Goal: Transaction & Acquisition: Book appointment/travel/reservation

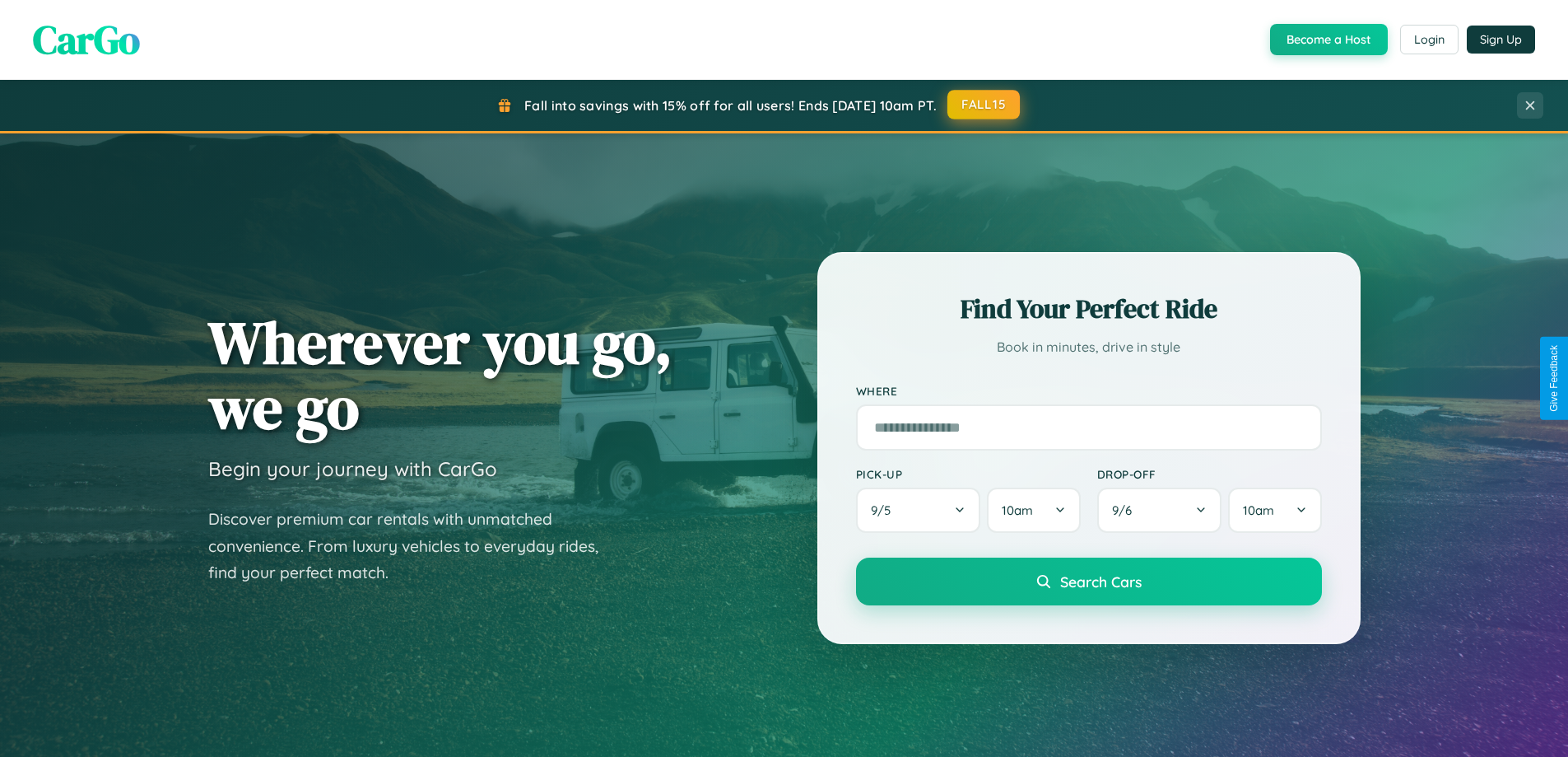
click at [985, 105] on button "FALL15" at bounding box center [984, 105] width 73 height 29
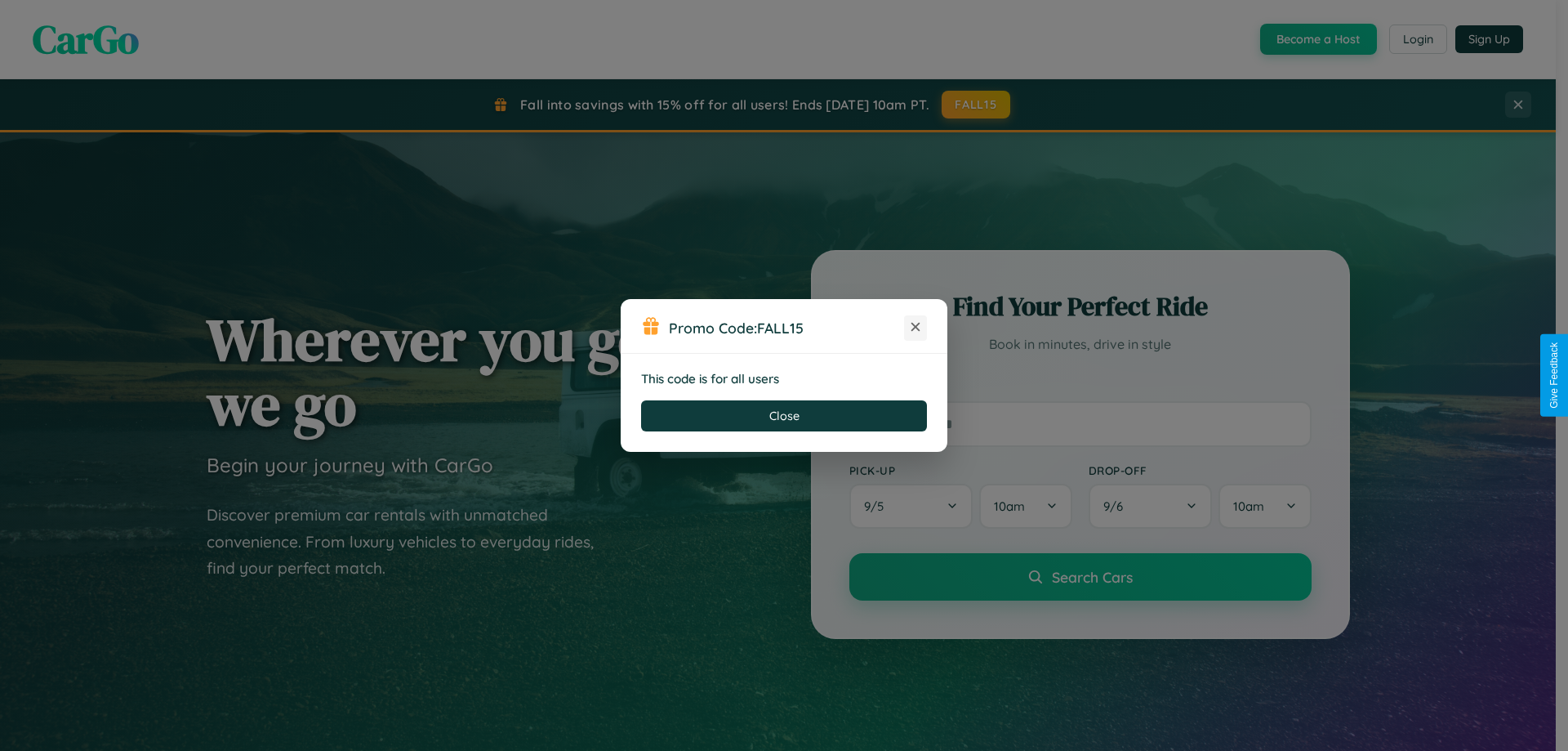
click at [916, 327] on icon at bounding box center [916, 327] width 16 height 16
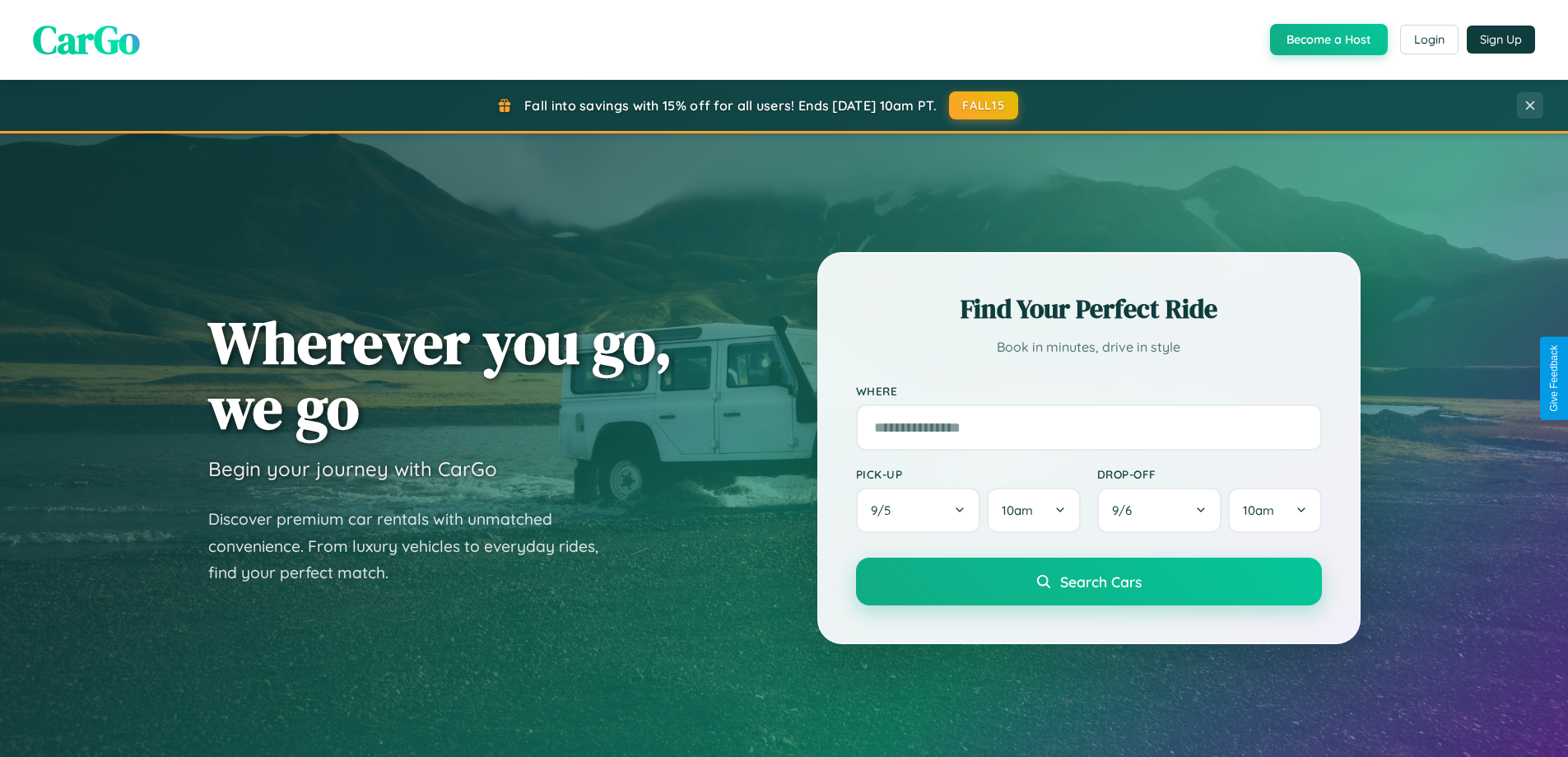
scroll to position [3168, 0]
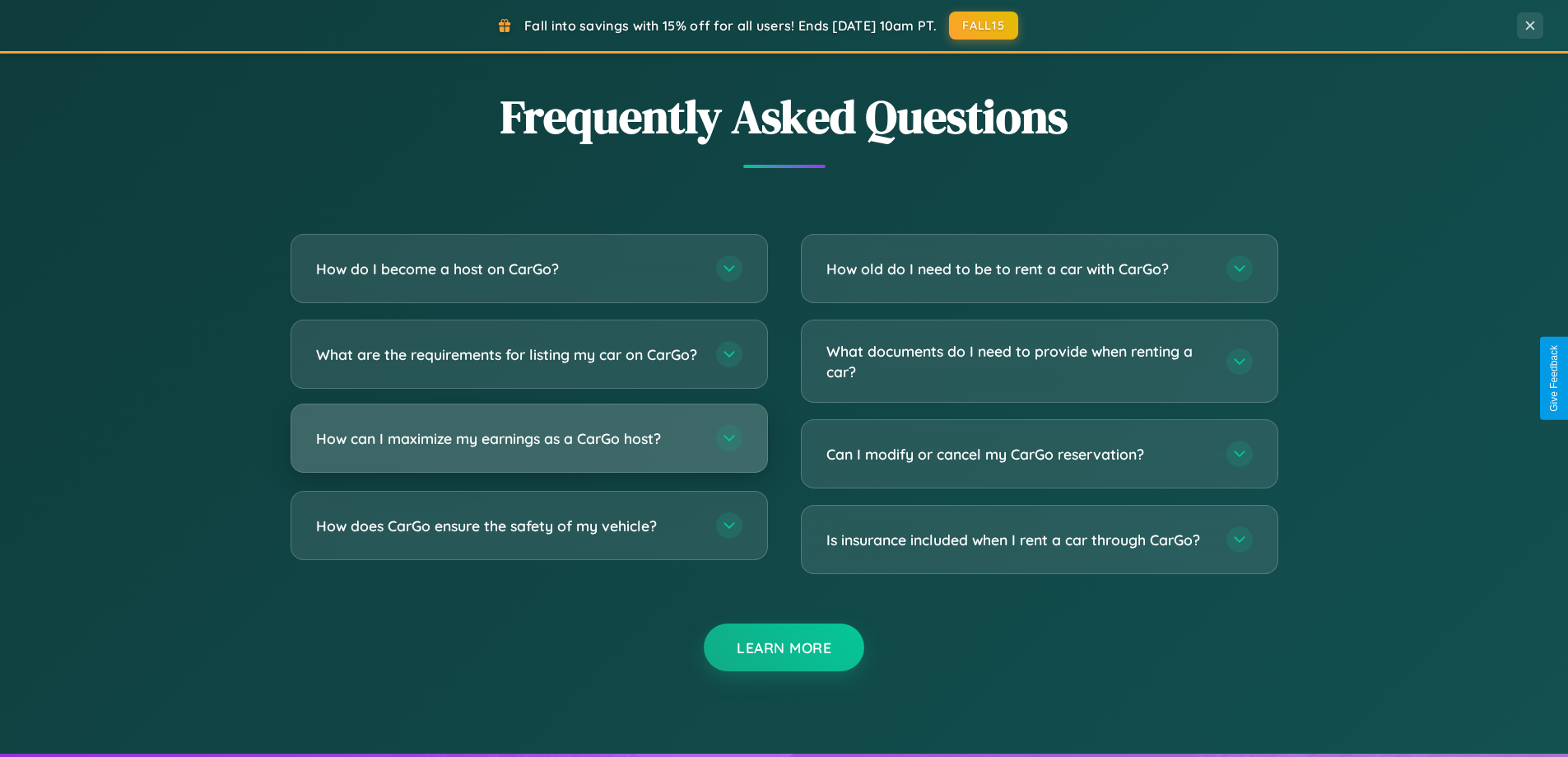
click at [529, 448] on h3 "How can I maximize my earnings as a CarGo host?" at bounding box center [508, 438] width 384 height 21
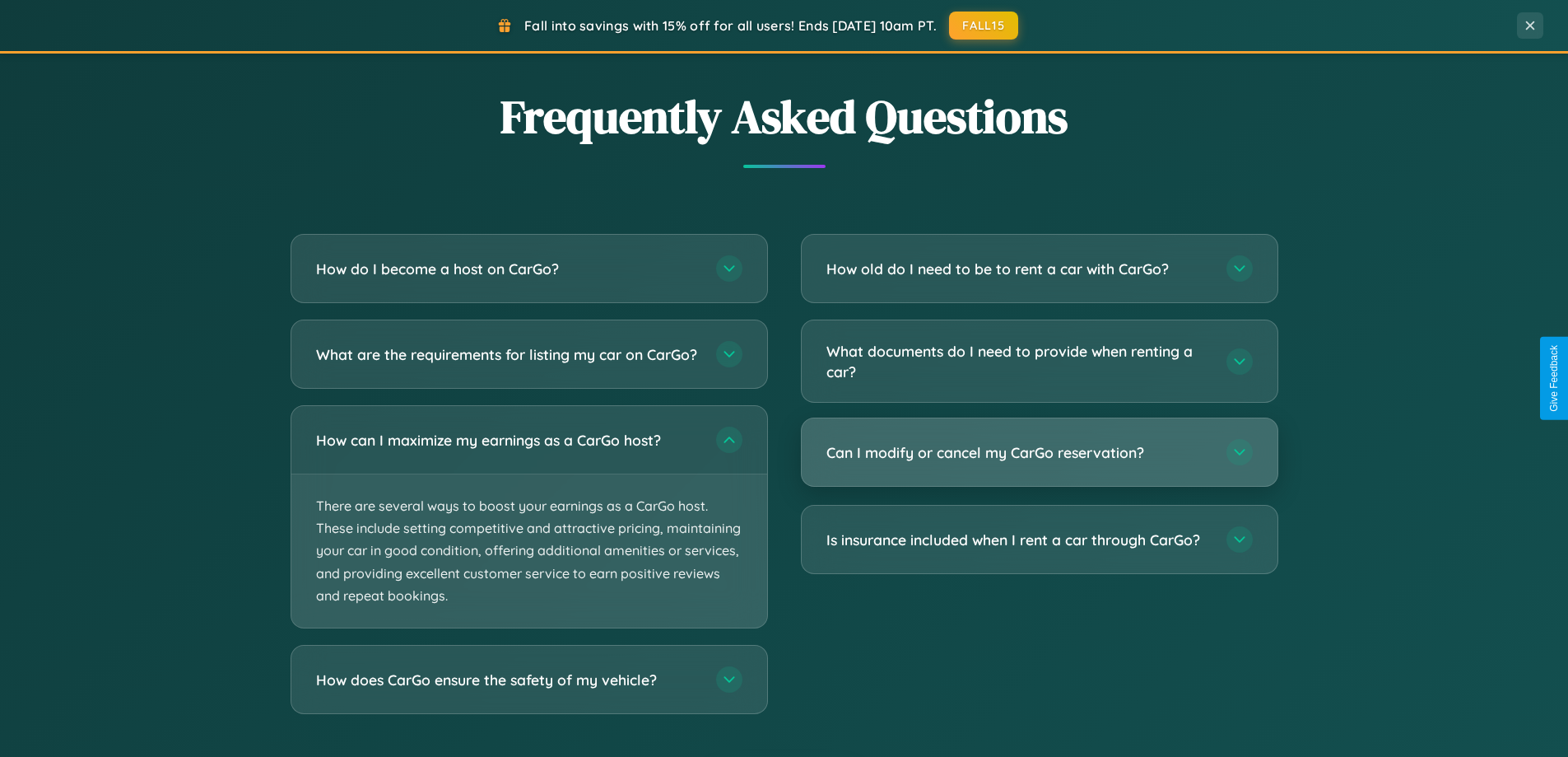
click at [1038, 453] on h3 "Can I modify or cancel my CarGo reservation?" at bounding box center [1019, 453] width 384 height 21
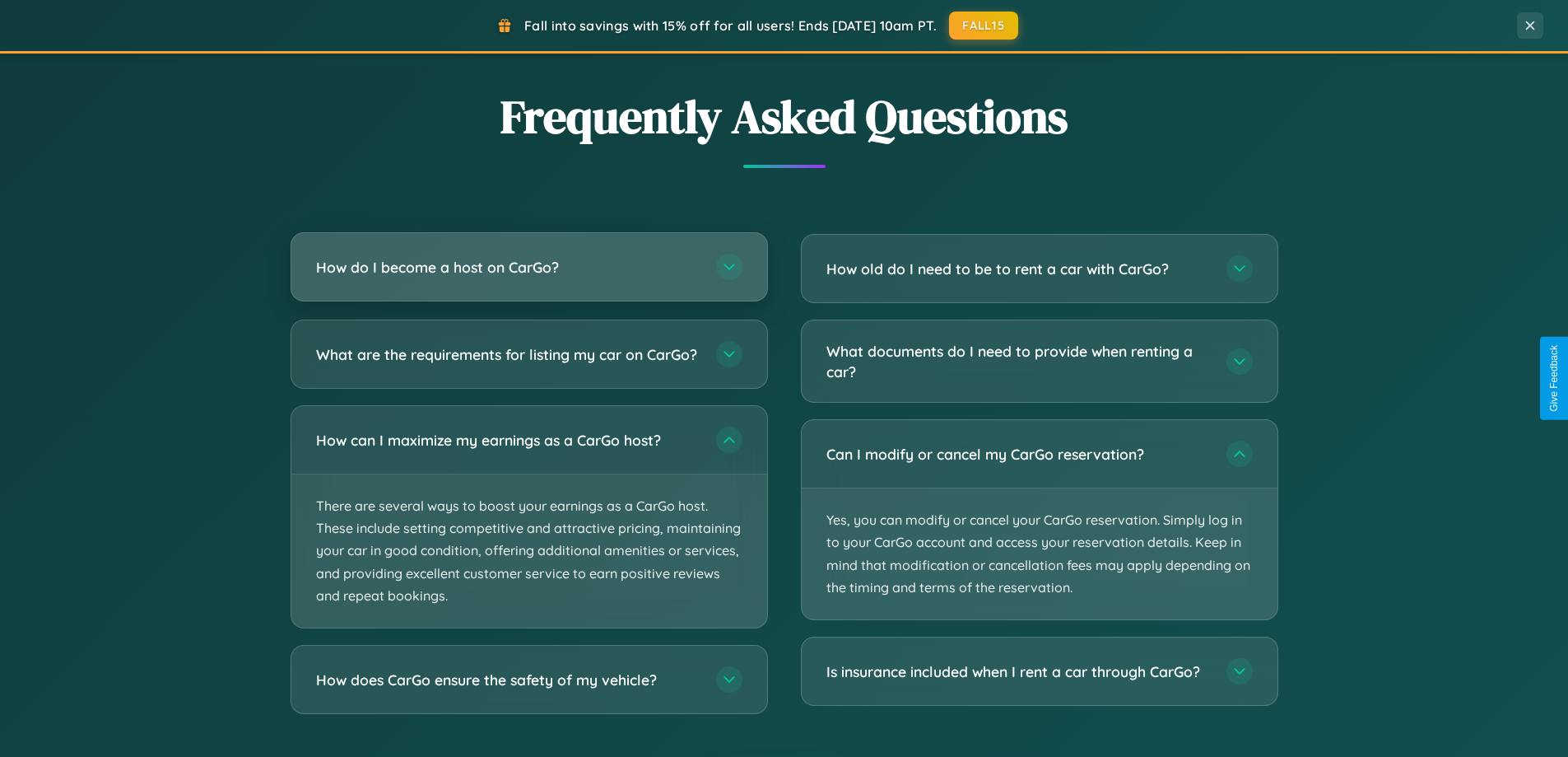
click at [529, 267] on h3 "How do I become a host on CarGo?" at bounding box center [508, 267] width 384 height 21
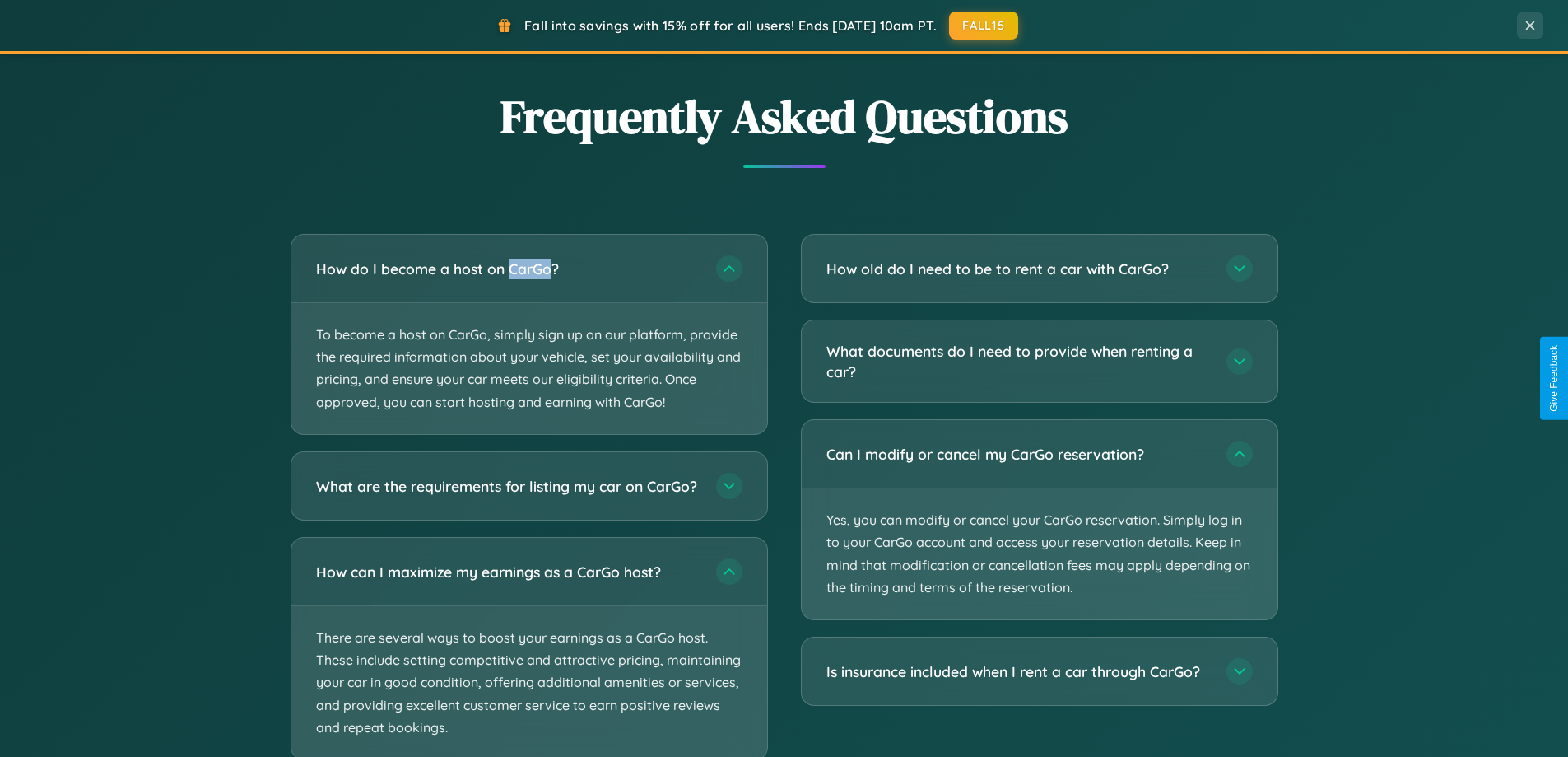
scroll to position [3271, 0]
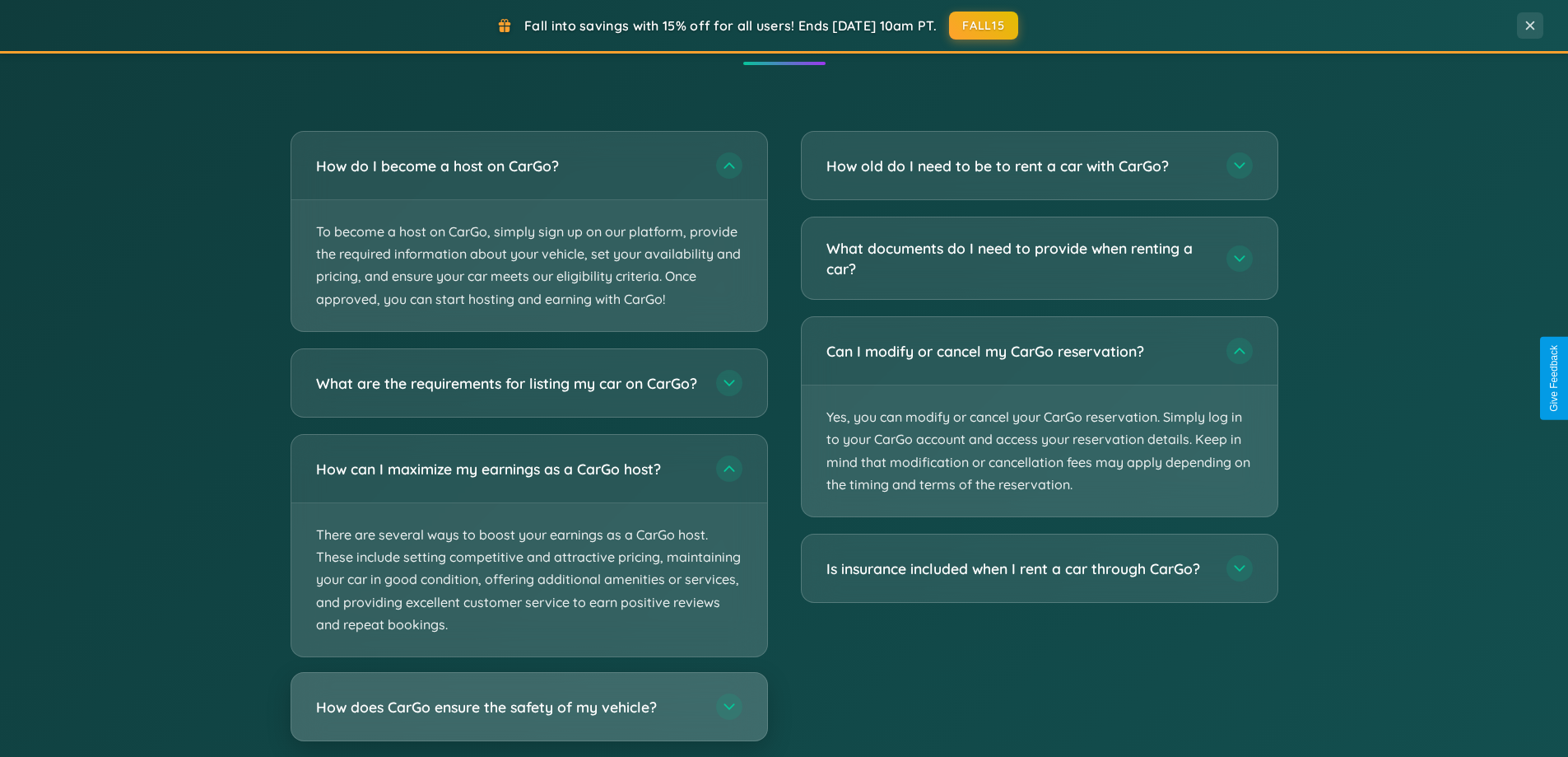
click at [529, 716] on h3 "How does CarGo ensure the safety of my vehicle?" at bounding box center [508, 706] width 384 height 21
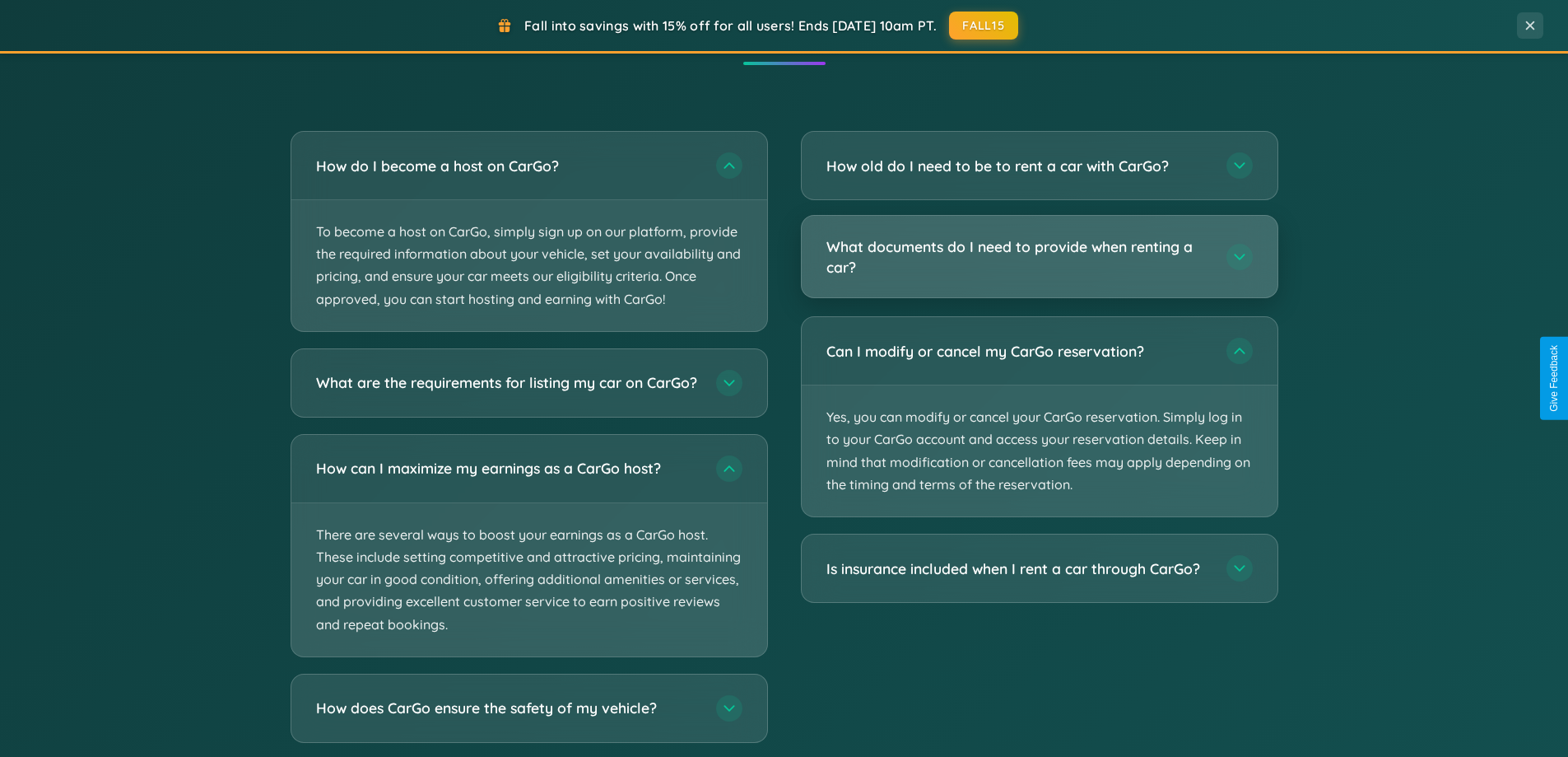
click at [1038, 258] on h3 "What documents do I need to provide when renting a car?" at bounding box center [1019, 256] width 384 height 41
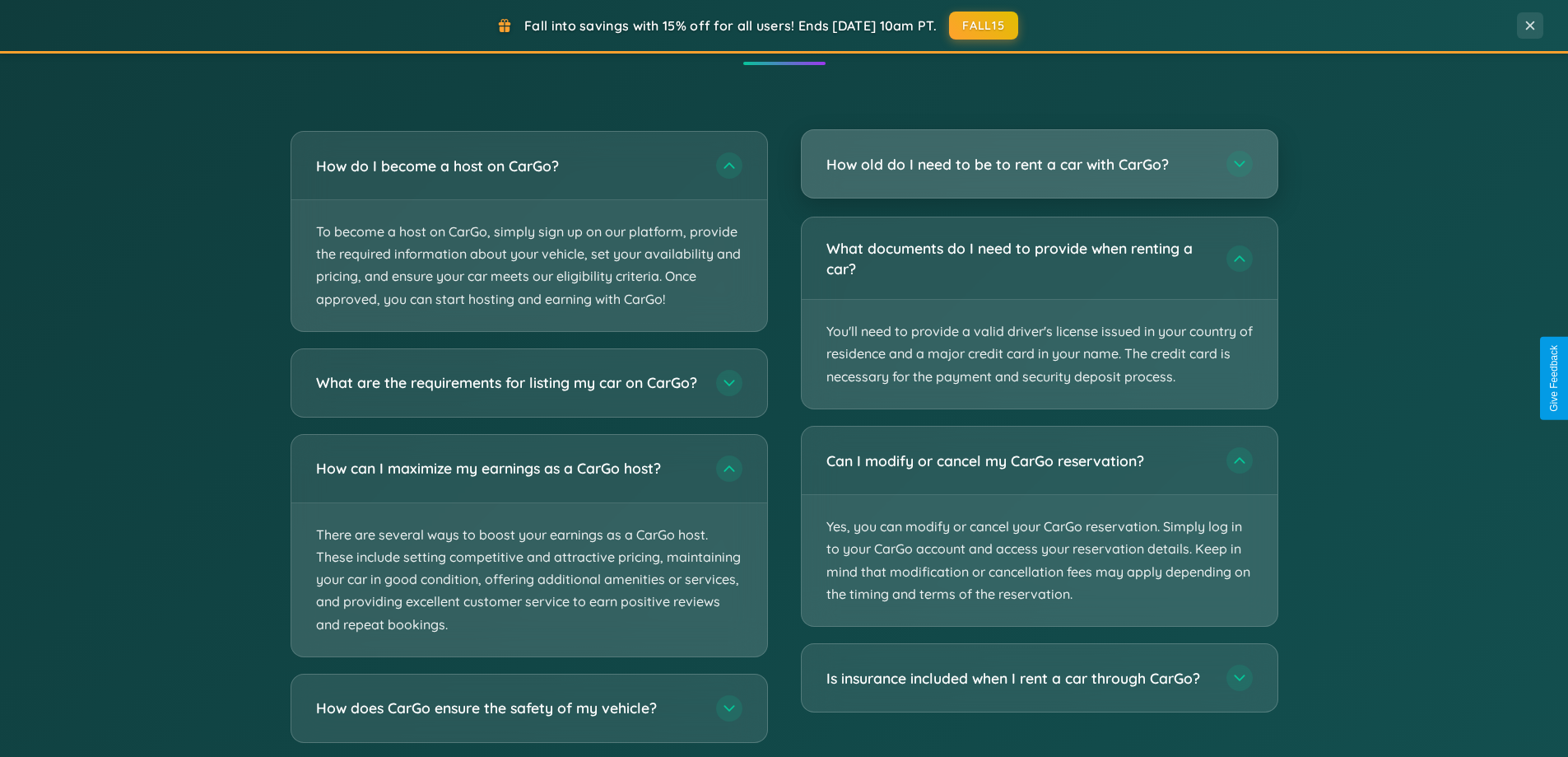
click at [1038, 166] on h3 "How old do I need to be to rent a car with CarGo?" at bounding box center [1019, 164] width 384 height 21
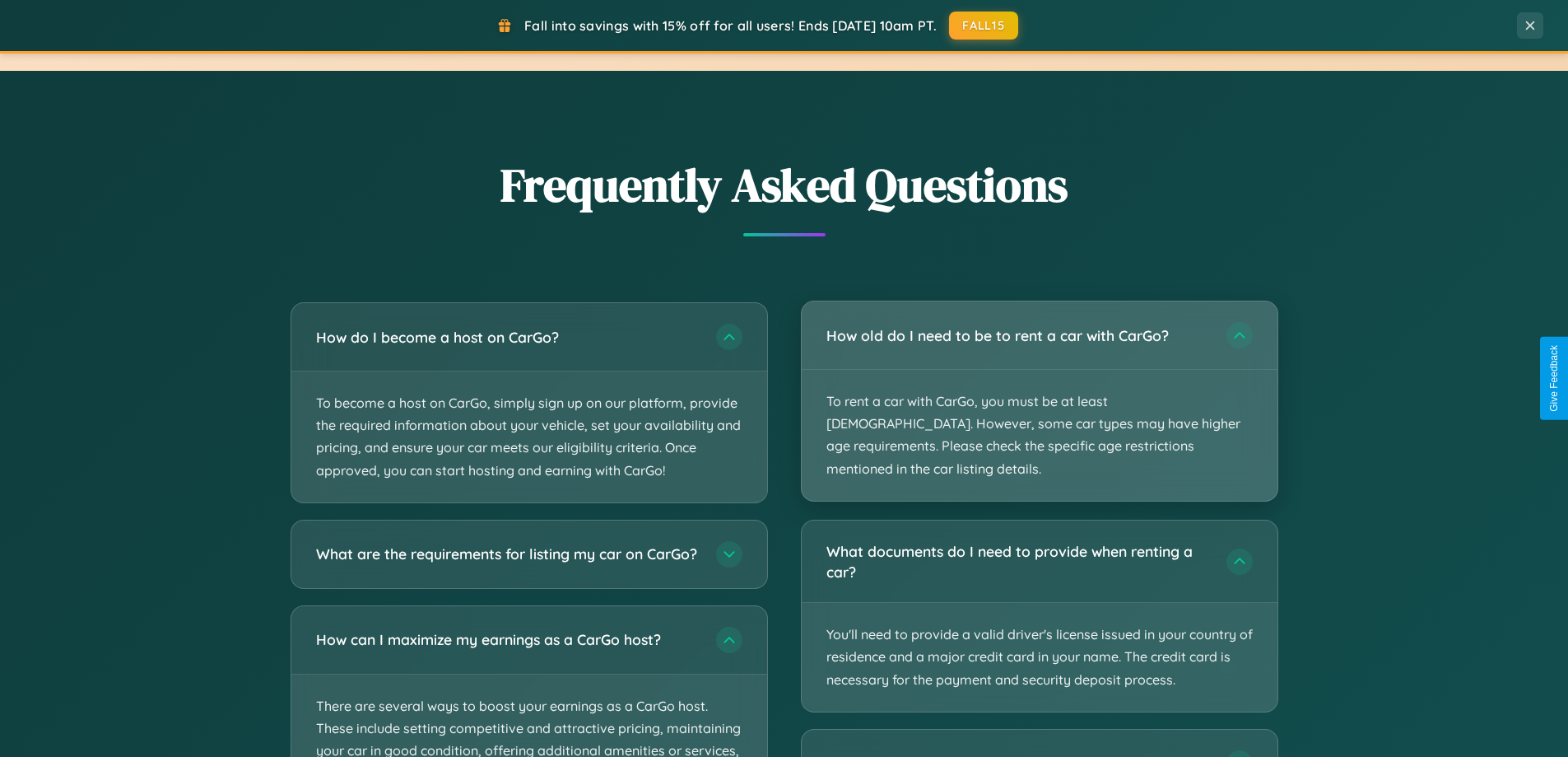
scroll to position [2645, 0]
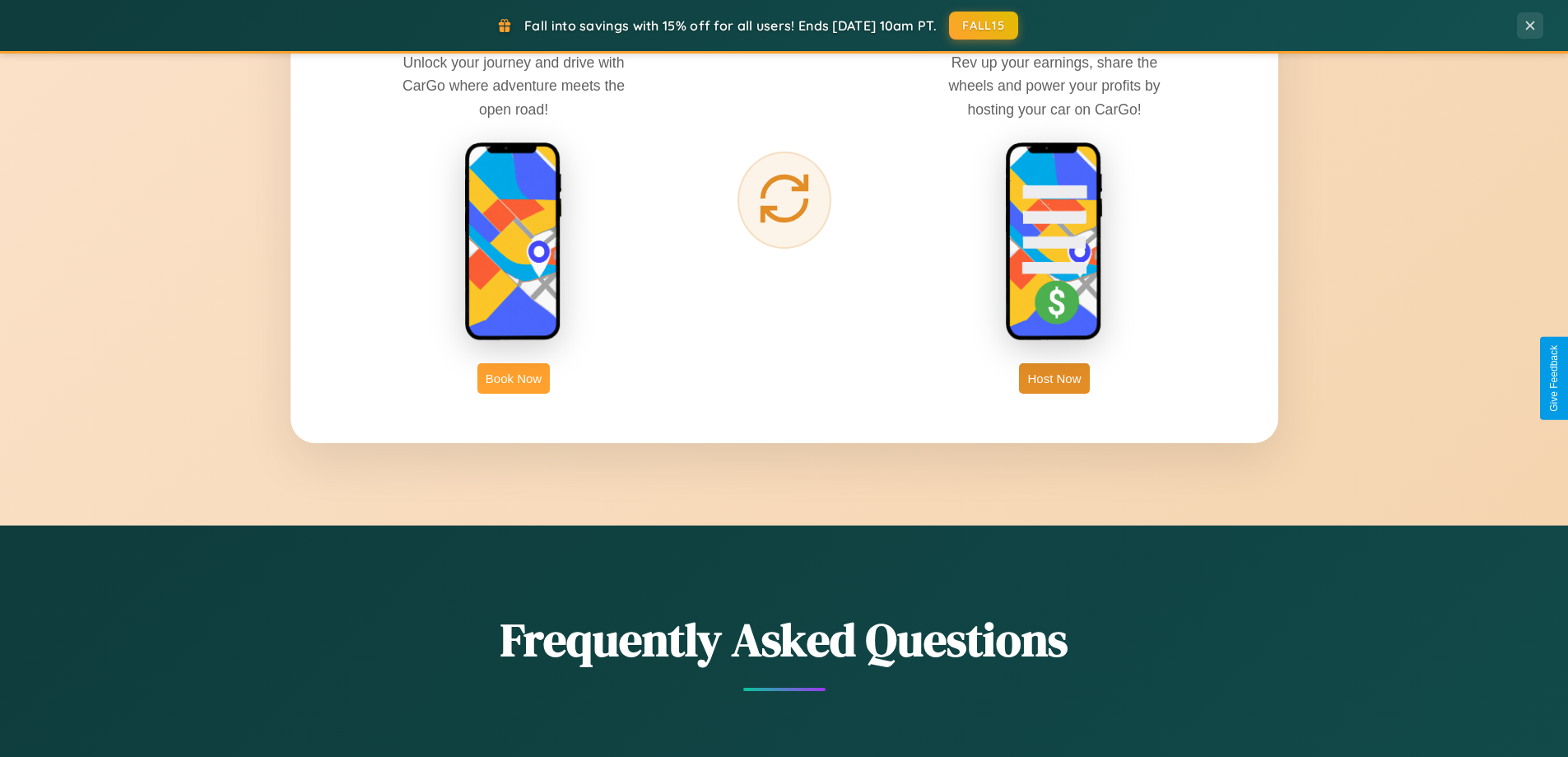
click at [514, 378] on button "Book Now" at bounding box center [514, 378] width 73 height 30
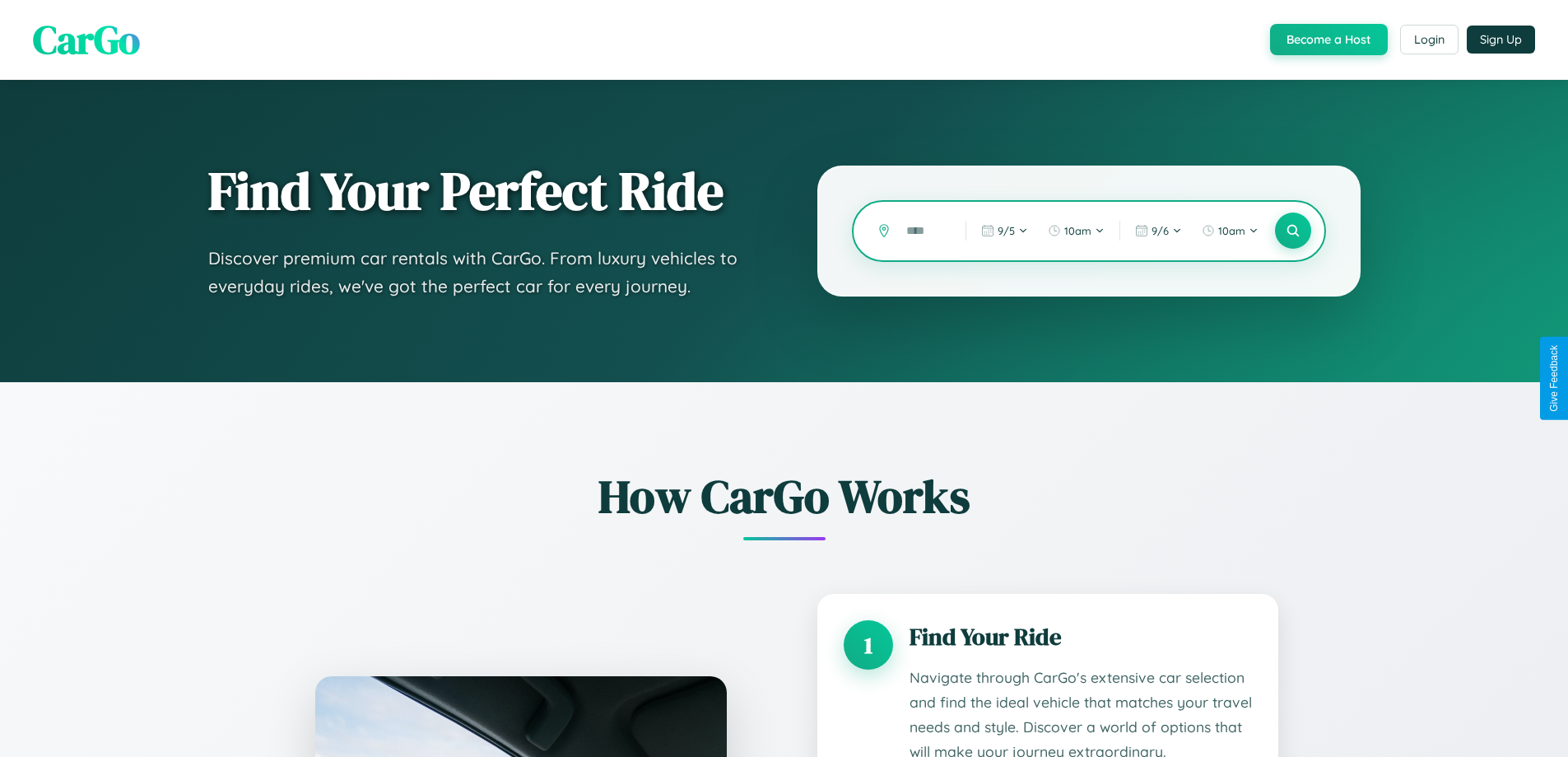
click at [924, 231] on input "text" at bounding box center [923, 231] width 51 height 29
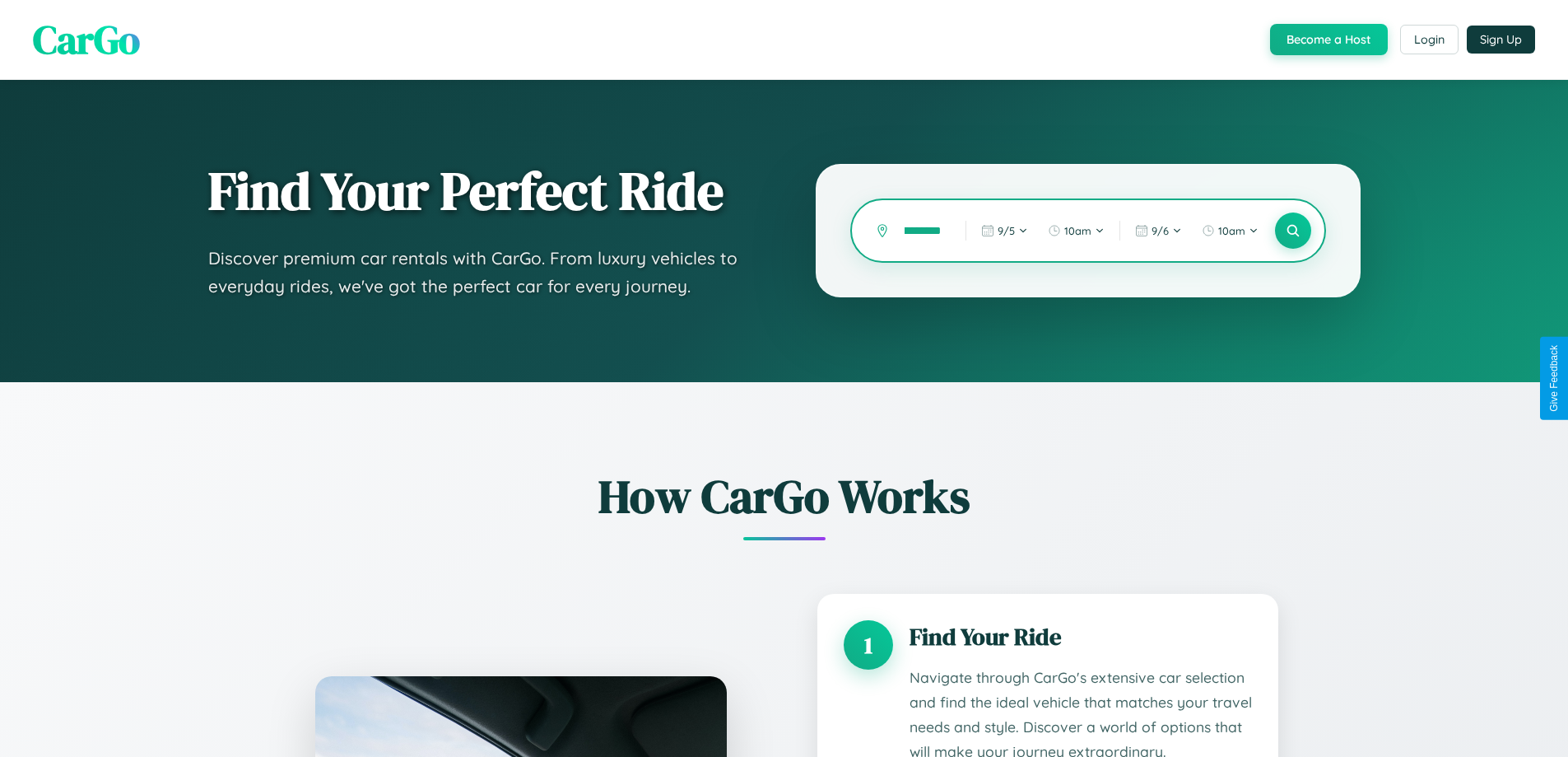
scroll to position [0, 29]
type input "**********"
click at [1292, 231] on icon at bounding box center [1292, 231] width 16 height 16
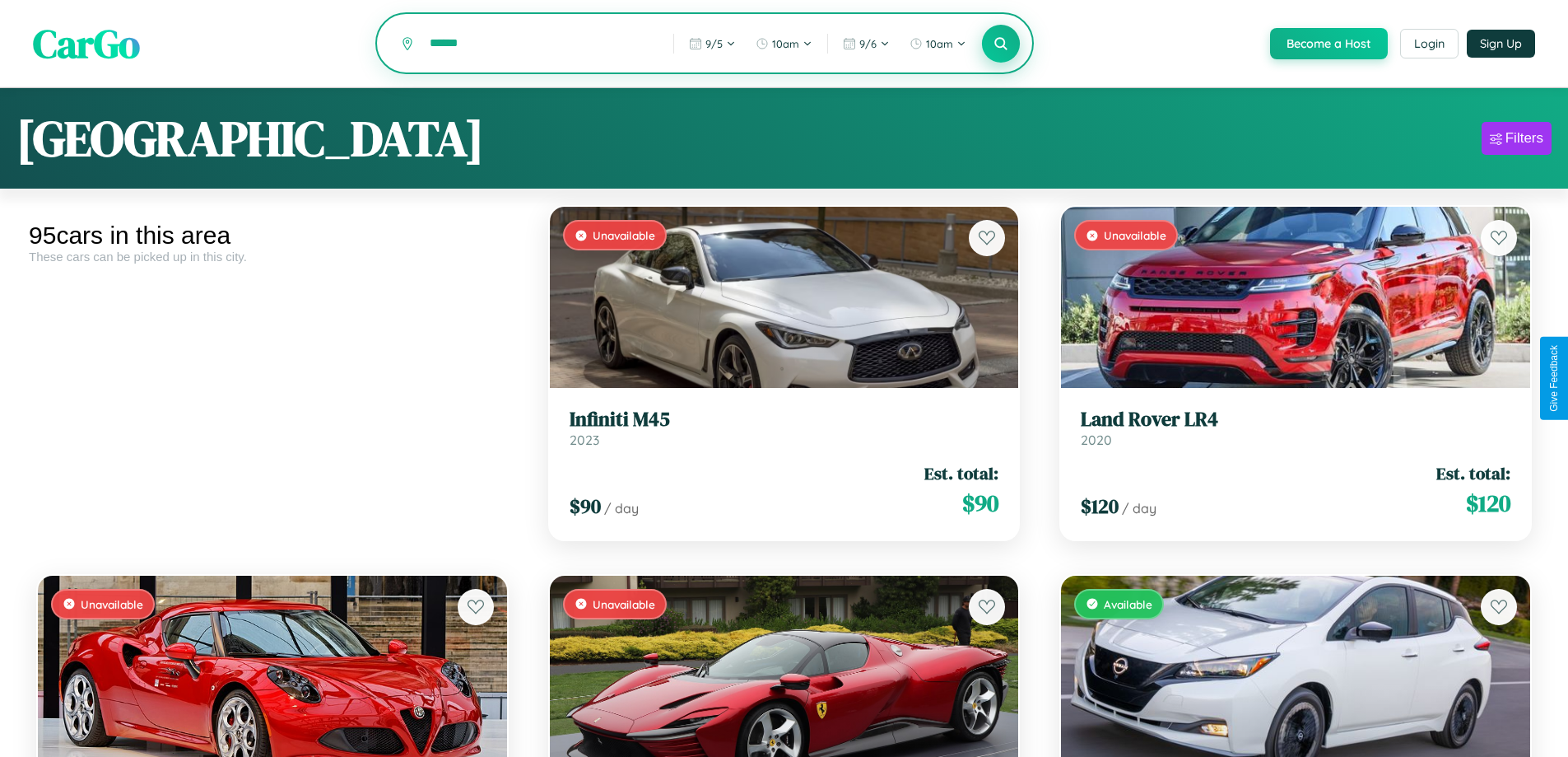
type input "******"
click at [1000, 44] on icon at bounding box center [1001, 43] width 16 height 16
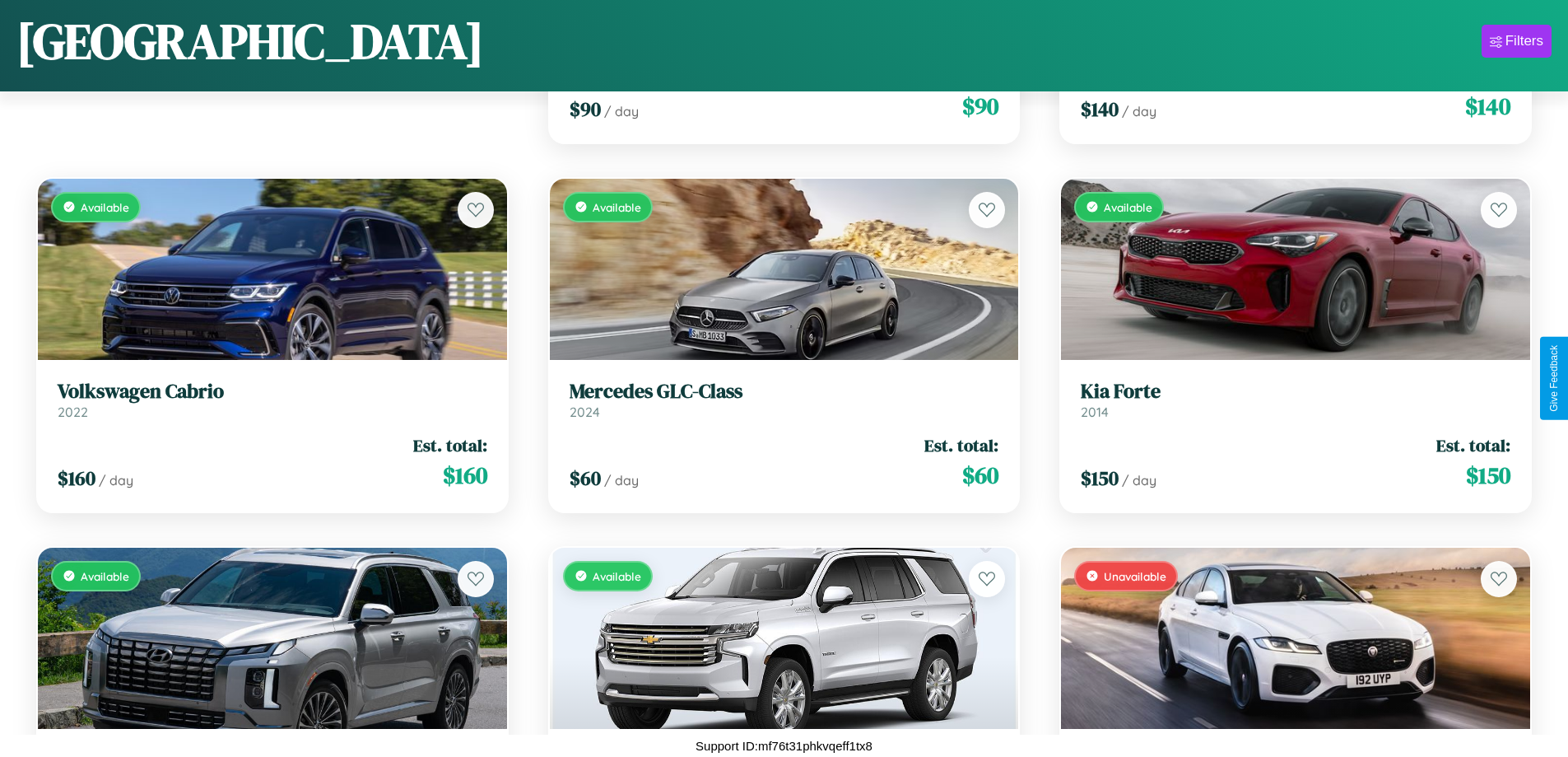
scroll to position [3182, 0]
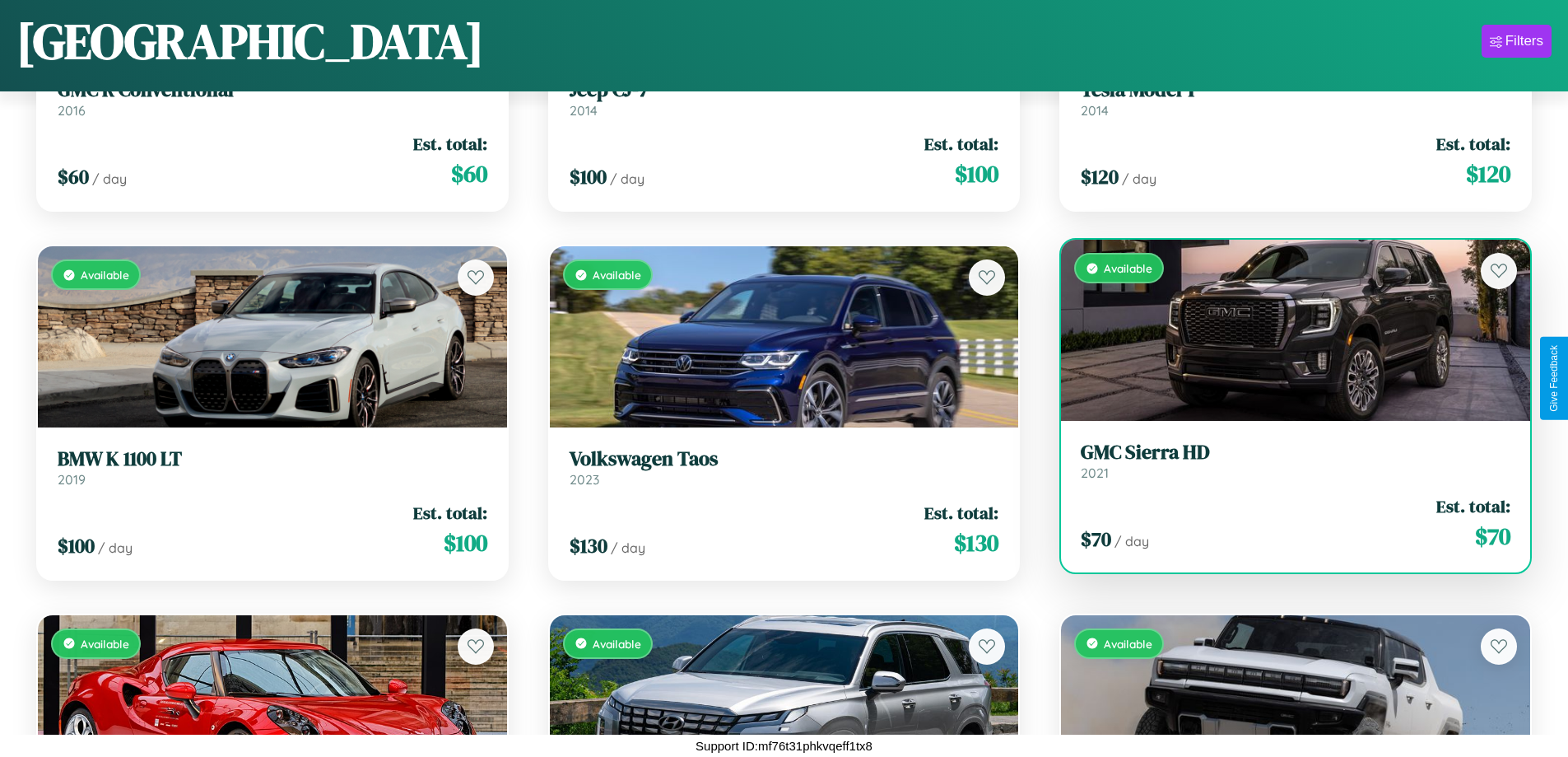
click at [1285, 330] on div "Available" at bounding box center [1295, 330] width 469 height 181
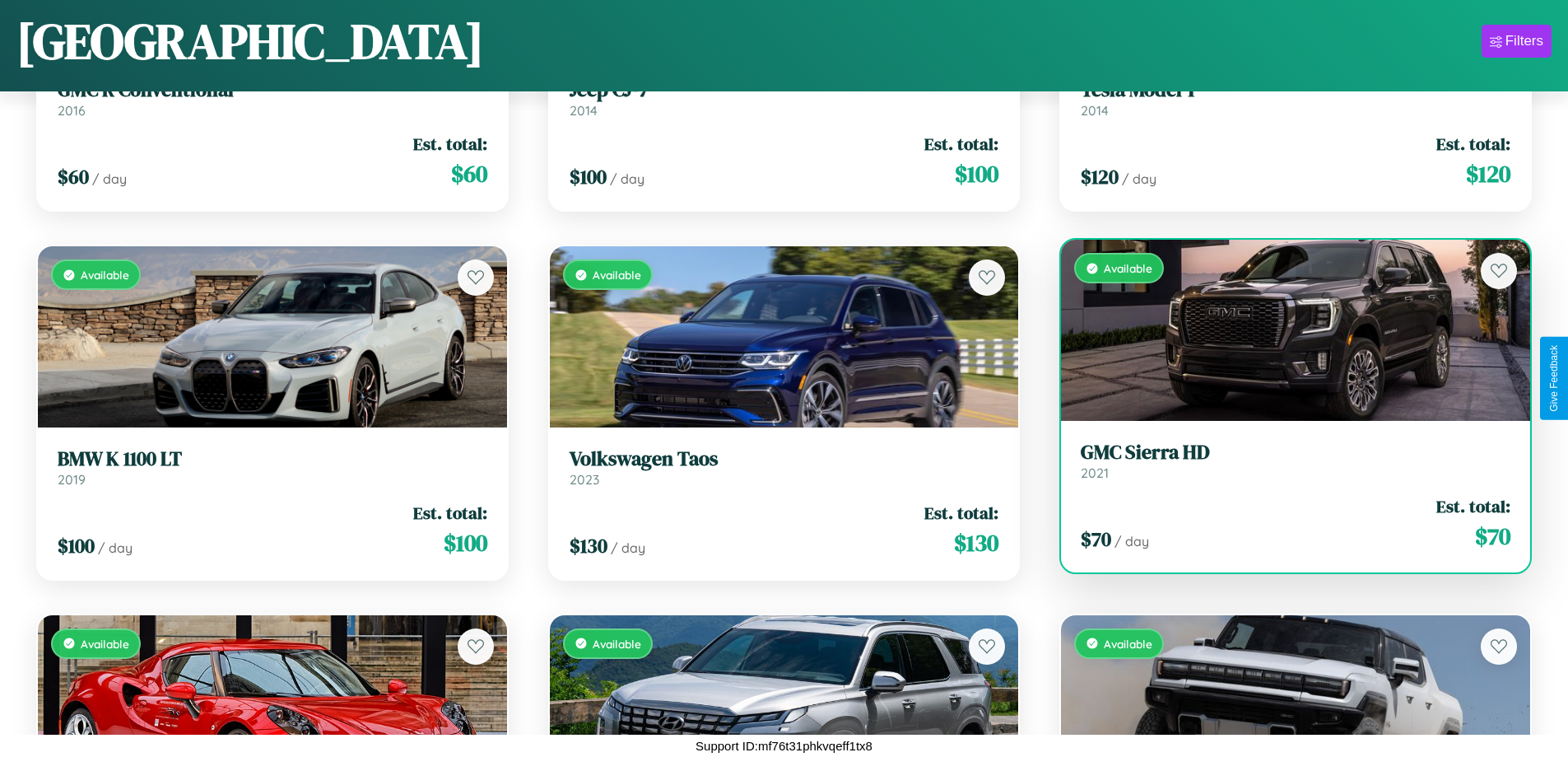
click at [1285, 330] on div "Available" at bounding box center [1295, 330] width 469 height 181
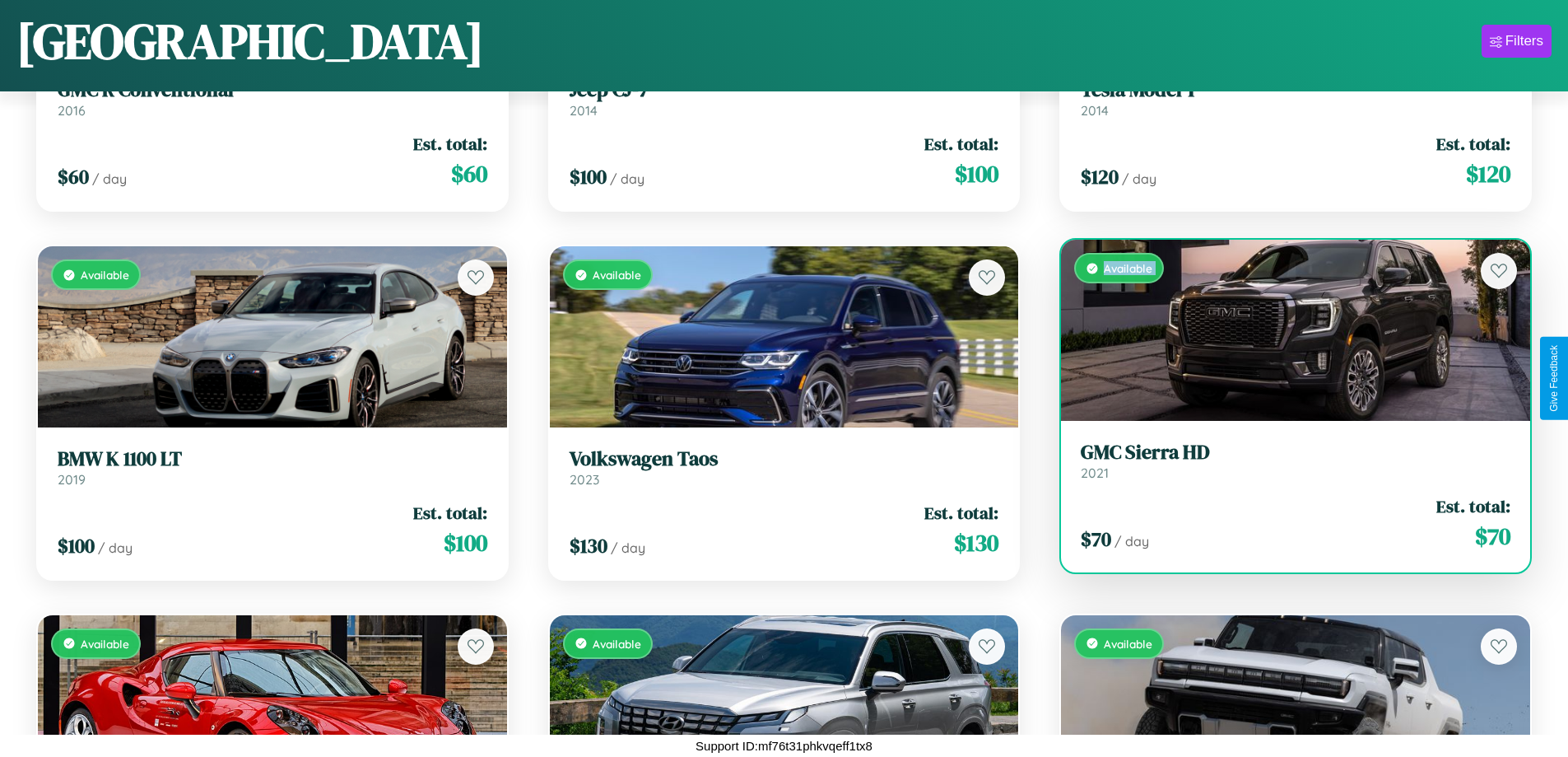
click at [1285, 330] on div "Available" at bounding box center [1295, 330] width 469 height 181
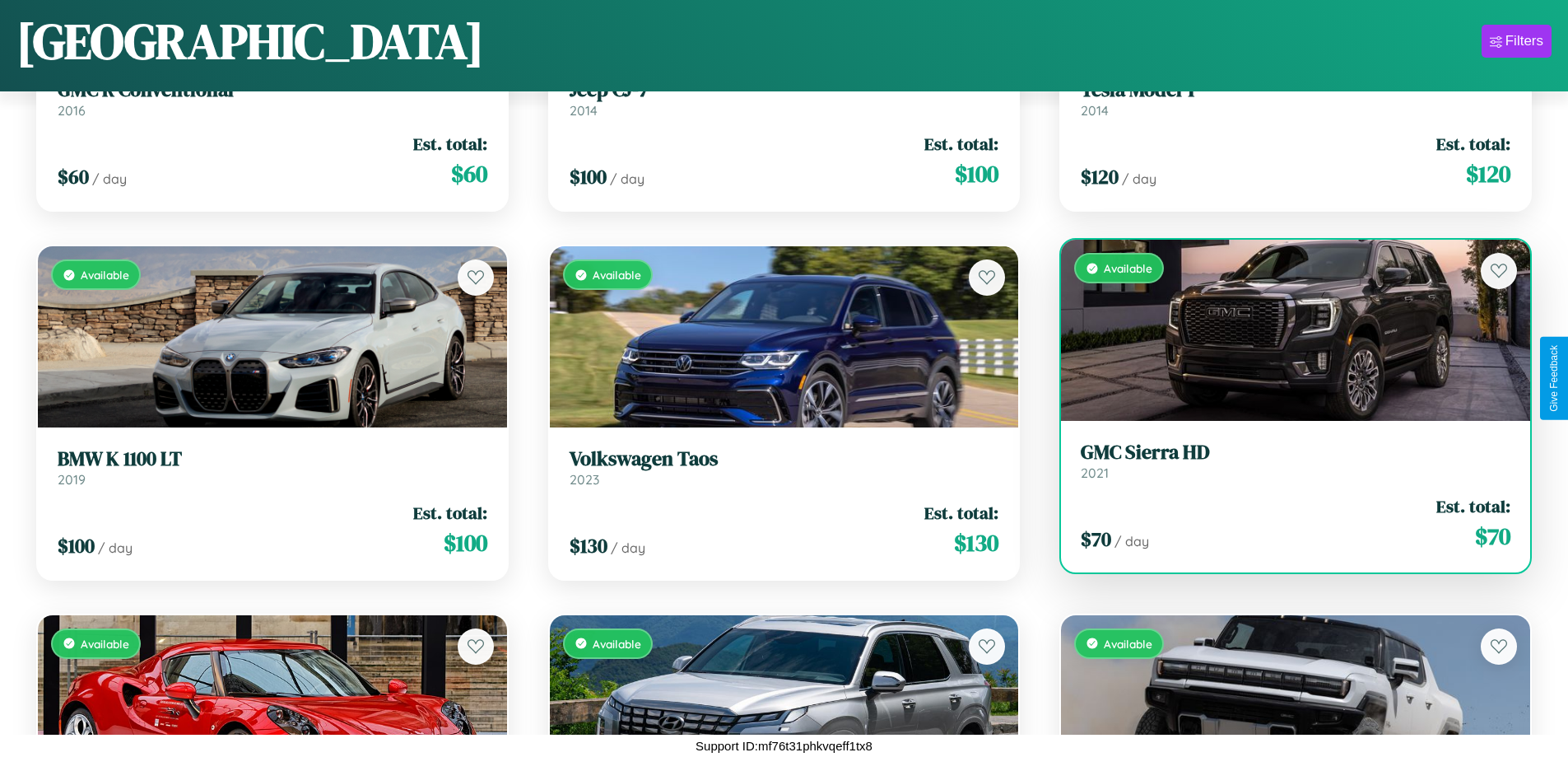
click at [1285, 330] on div "Available" at bounding box center [1295, 330] width 469 height 181
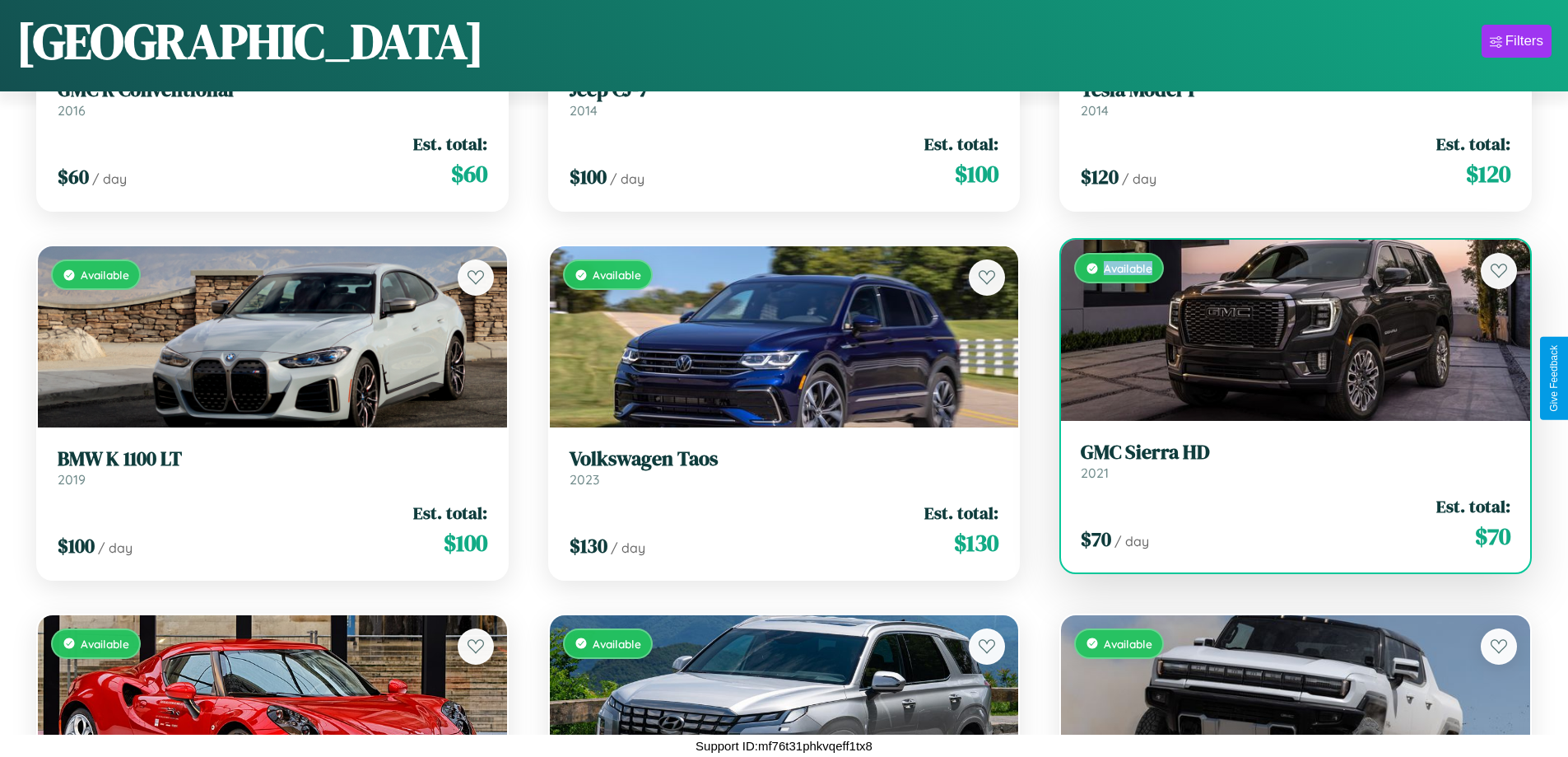
click at [1285, 330] on div "Available" at bounding box center [1295, 330] width 469 height 181
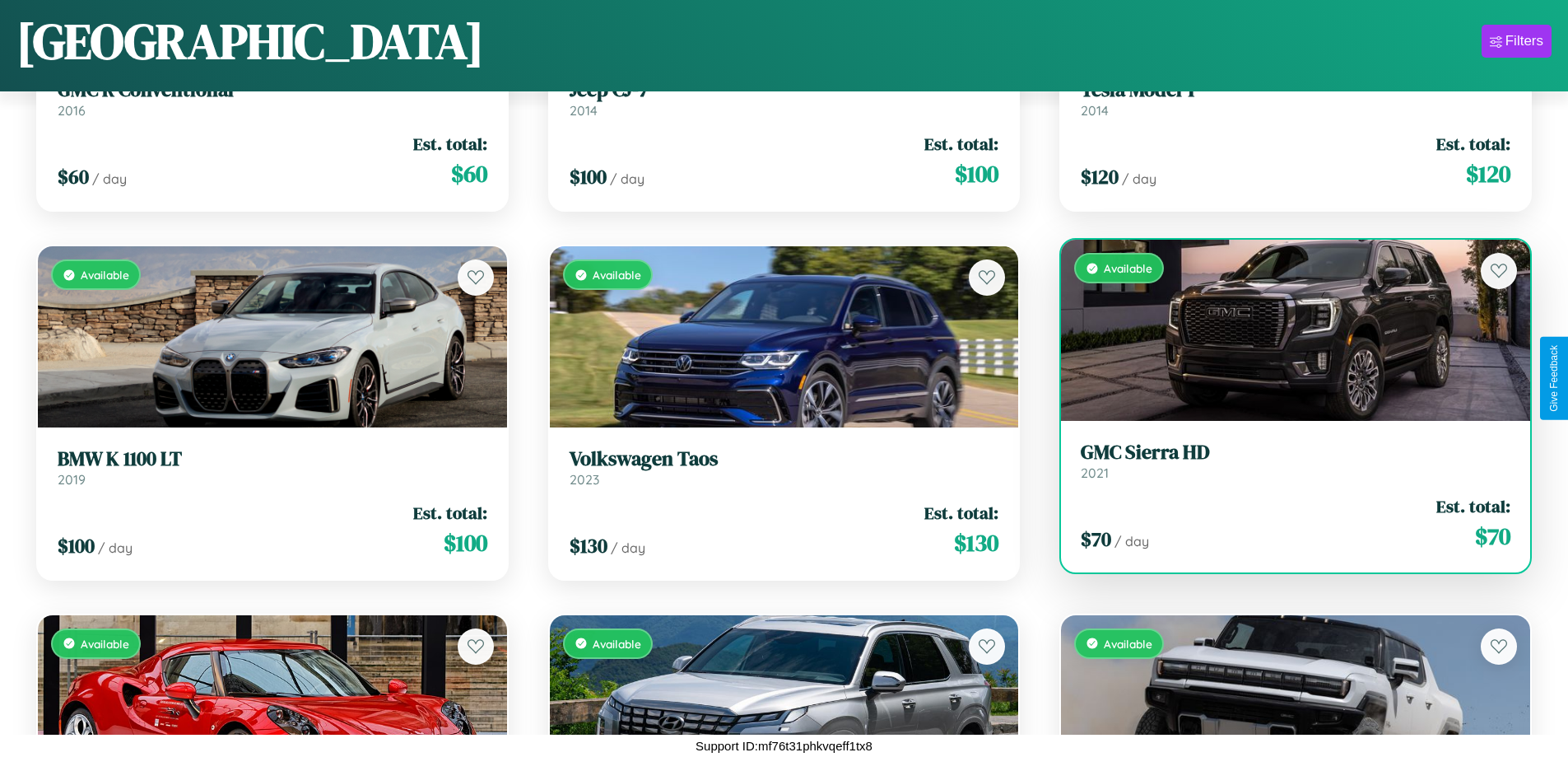
click at [1285, 461] on h3 "GMC Sierra HD" at bounding box center [1295, 453] width 429 height 24
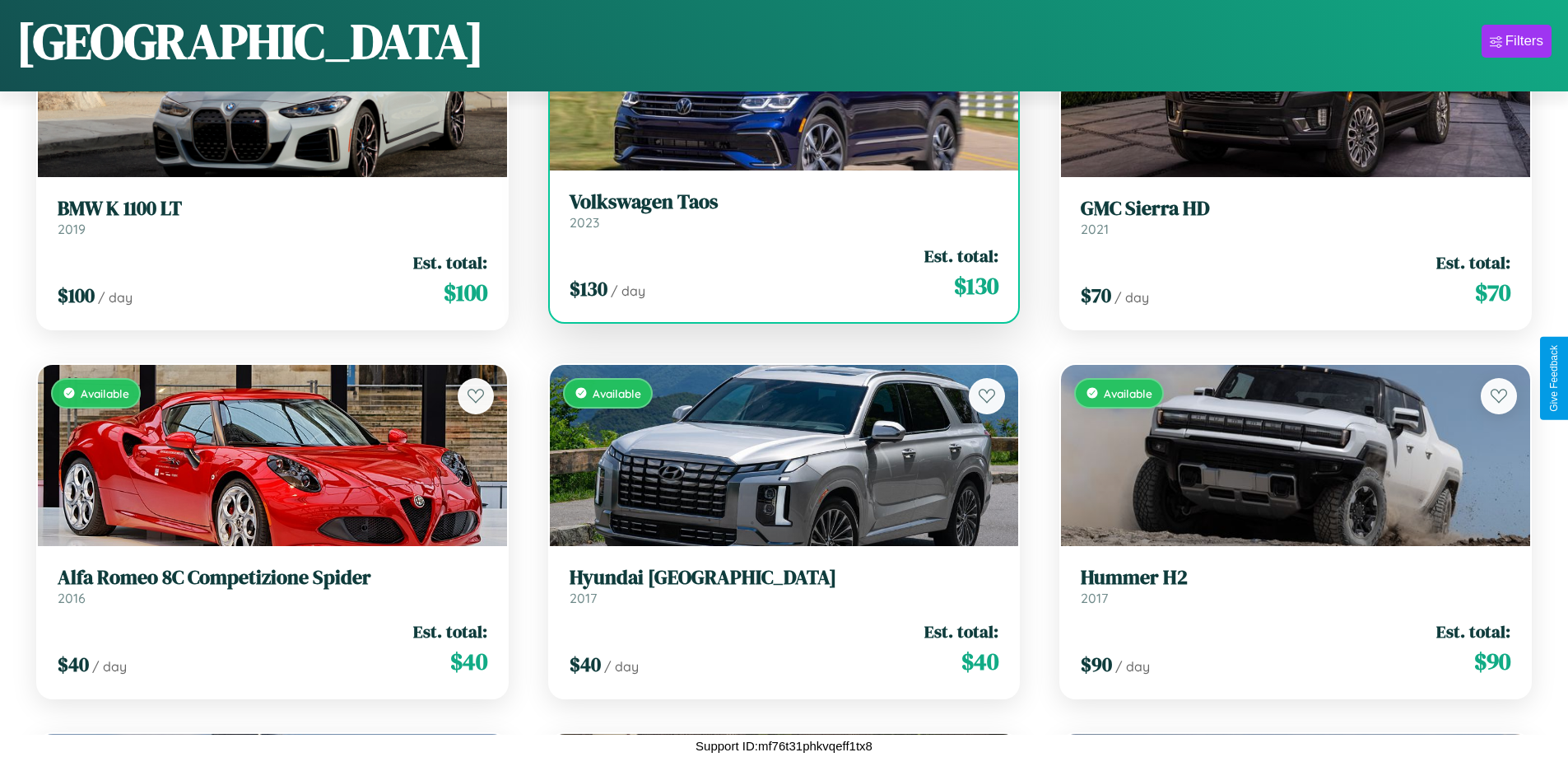
scroll to position [4656, 0]
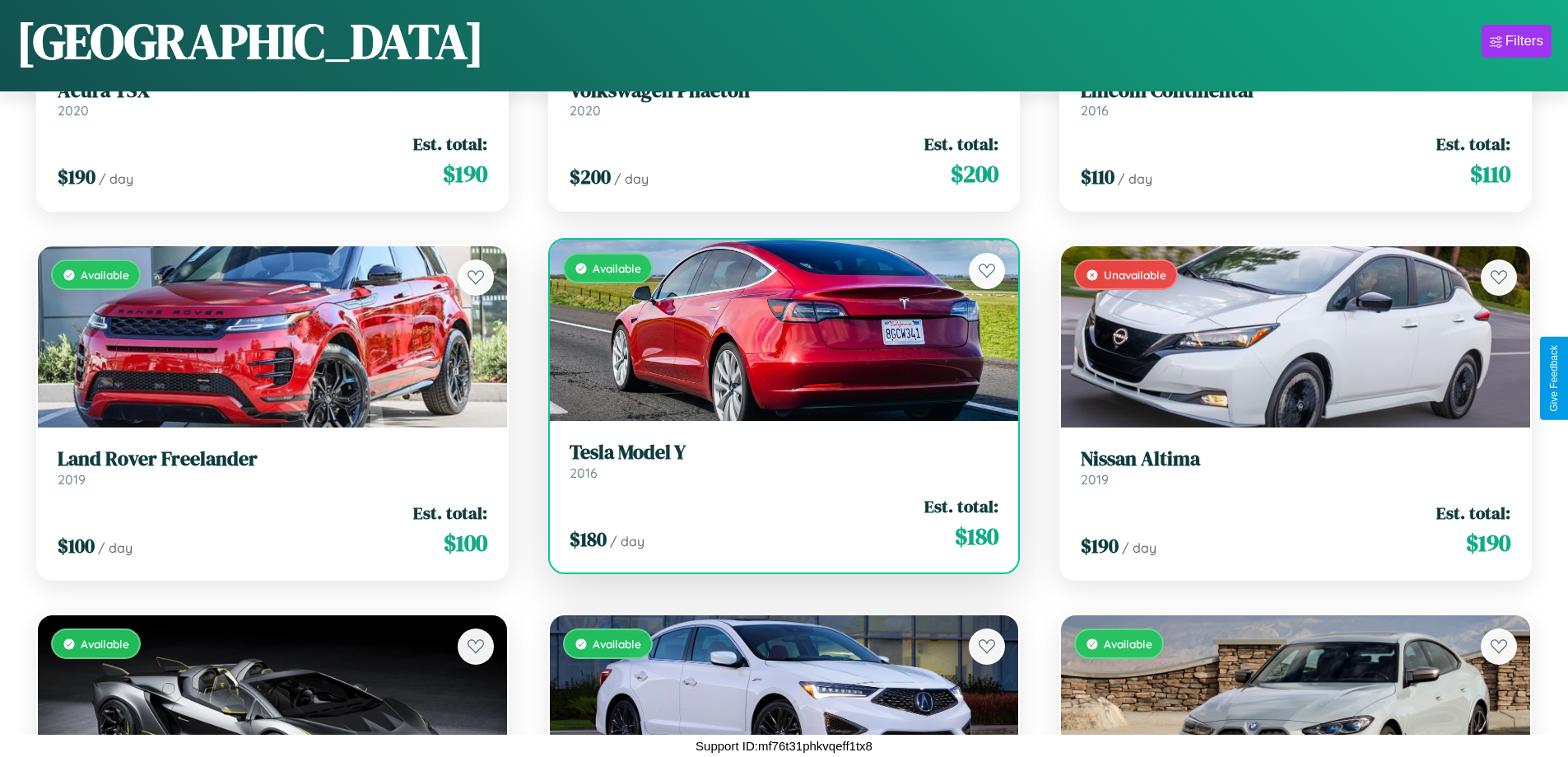
click at [777, 461] on h3 "Tesla Model Y" at bounding box center [784, 453] width 429 height 24
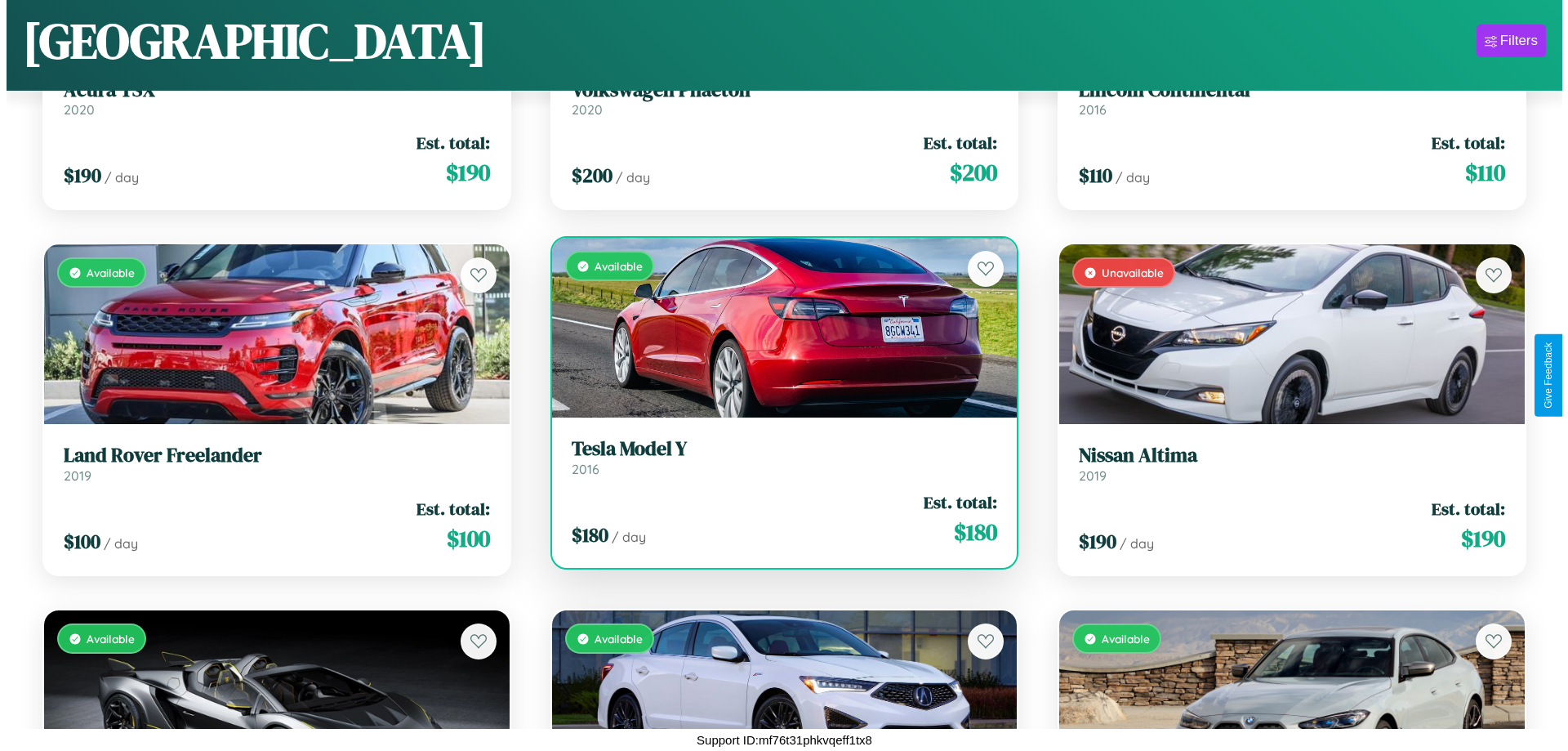
scroll to position [0, 0]
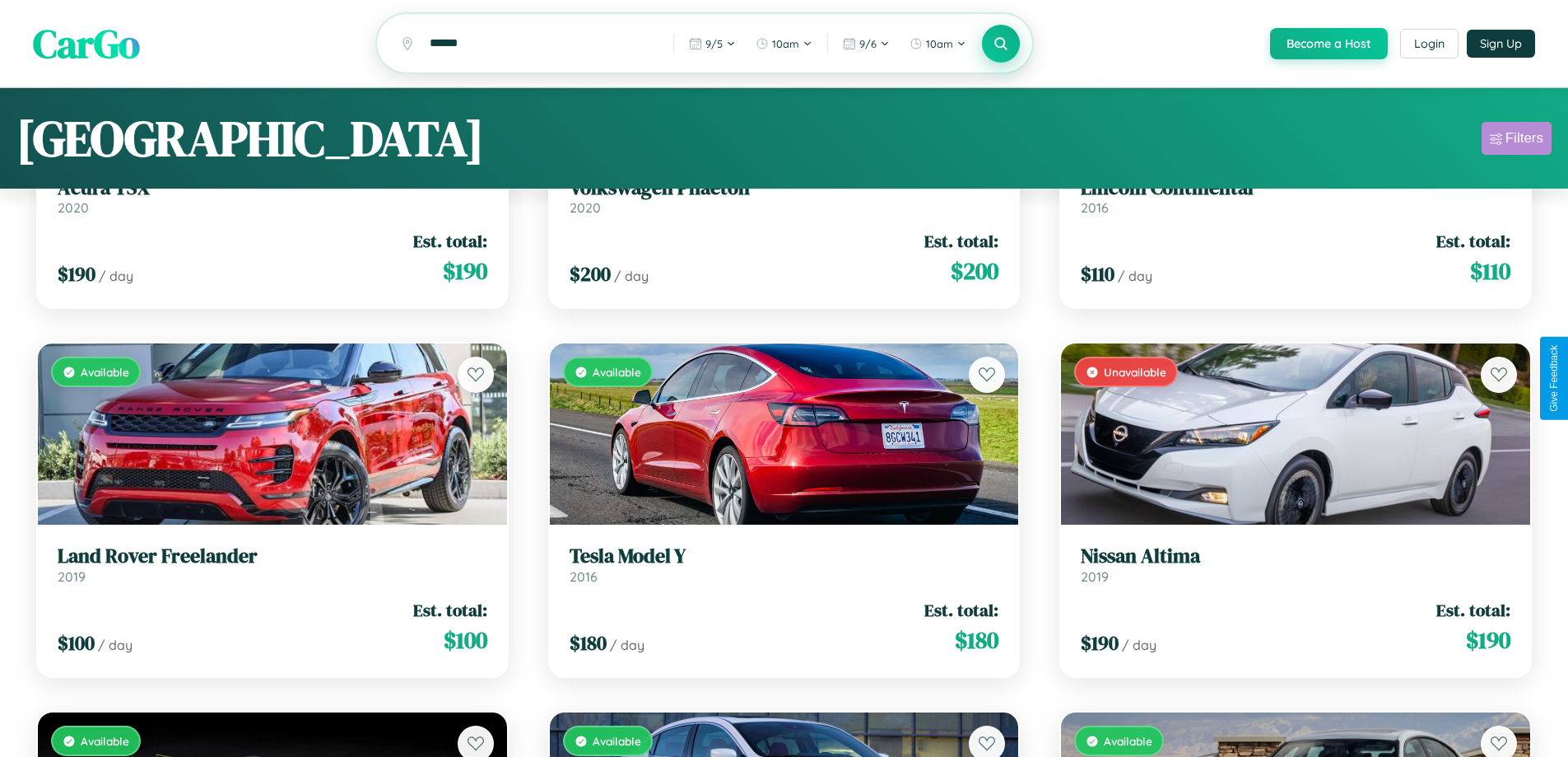
click at [1516, 141] on div "Filters" at bounding box center [1525, 138] width 38 height 16
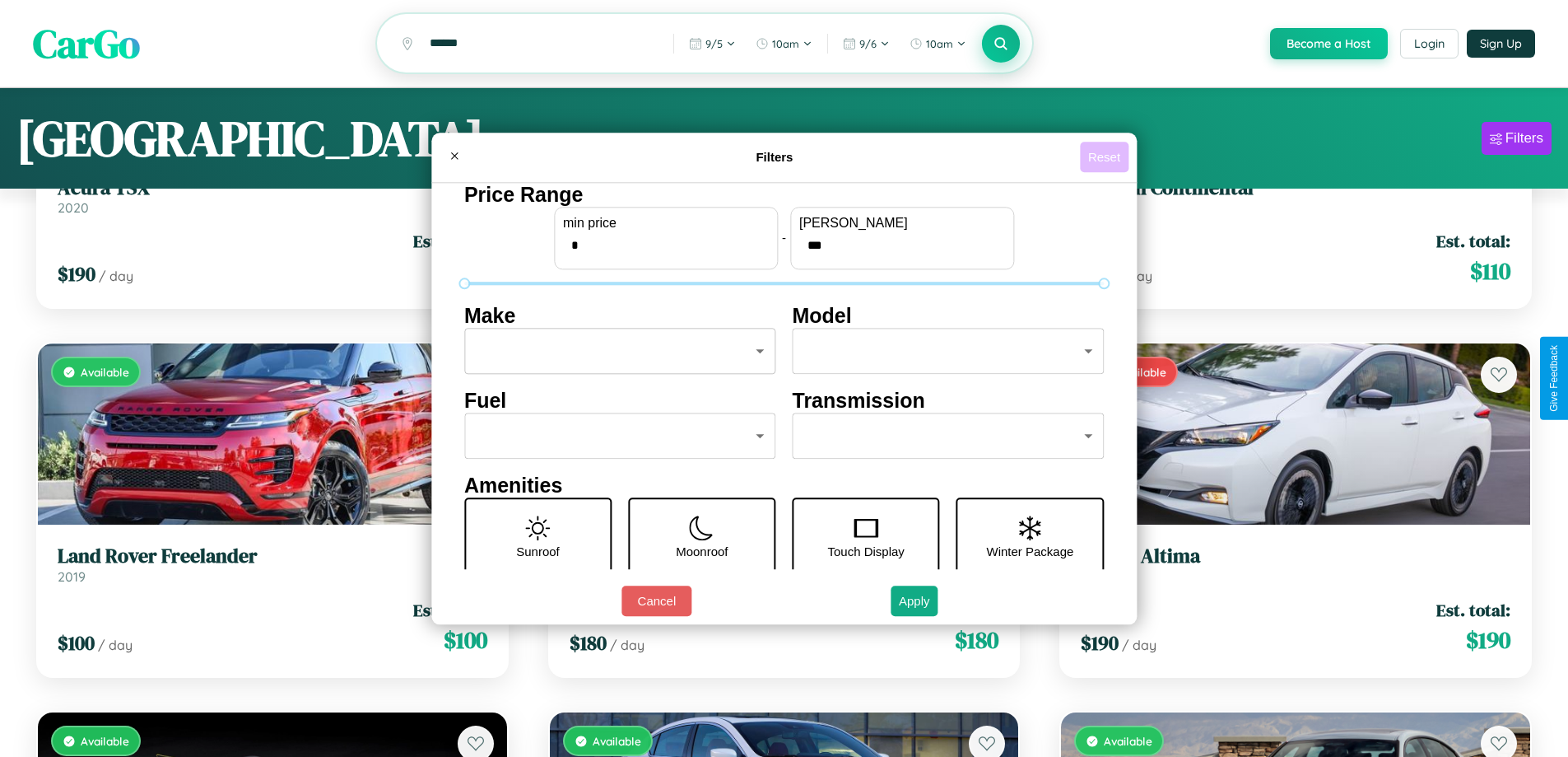
click at [1107, 156] on button "Reset" at bounding box center [1104, 156] width 48 height 30
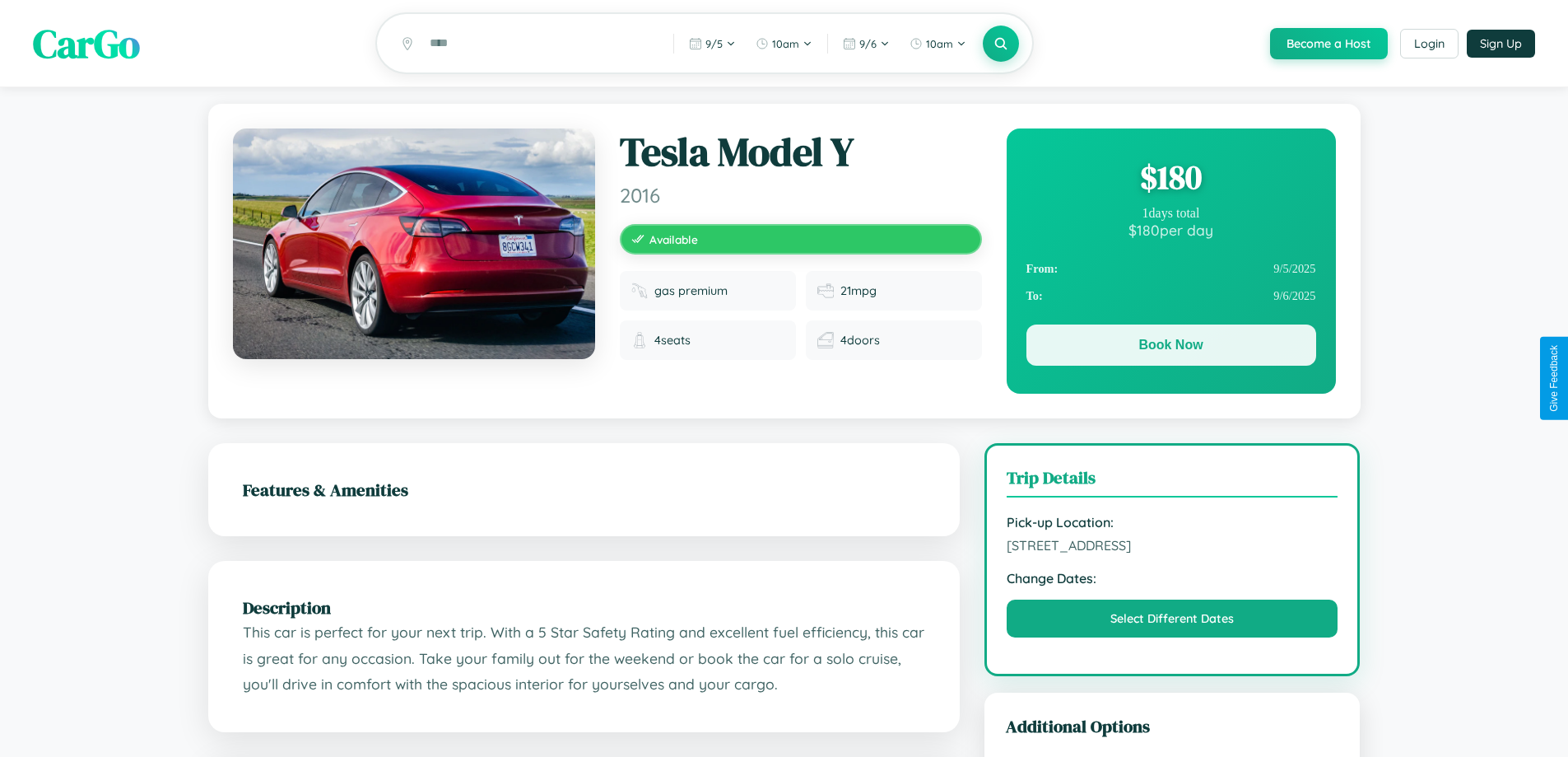
click at [1171, 347] on button "Book Now" at bounding box center [1171, 345] width 289 height 41
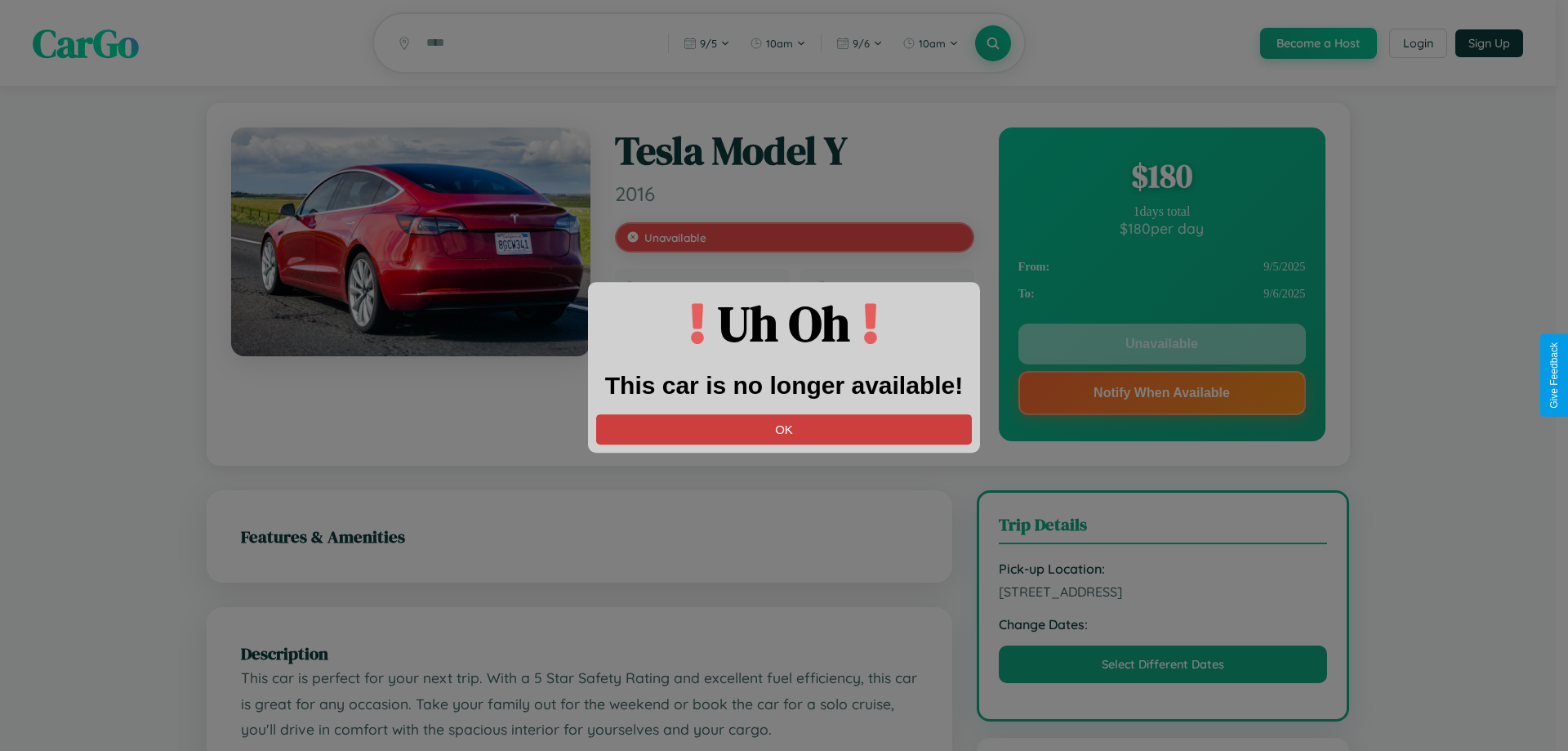
click at [784, 429] on button "OK" at bounding box center [784, 429] width 375 height 30
